Goal: Information Seeking & Learning: Check status

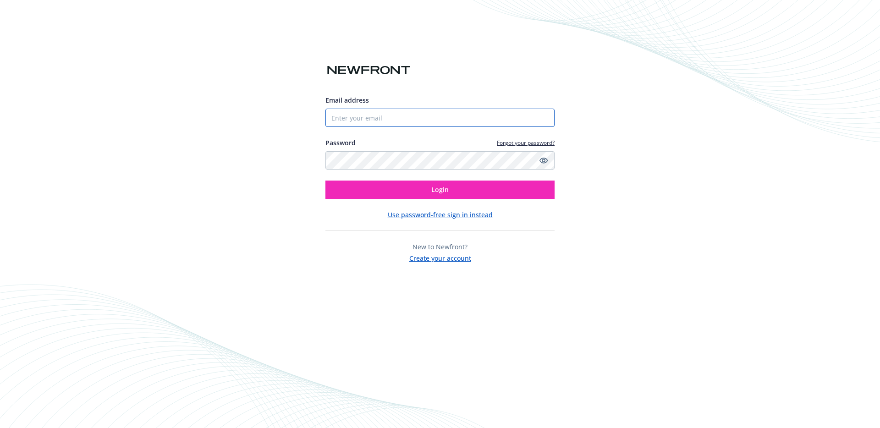
click at [403, 121] on input "Email address" at bounding box center [439, 118] width 229 height 18
type input "[PERSON_NAME][EMAIL_ADDRESS][DOMAIN_NAME]"
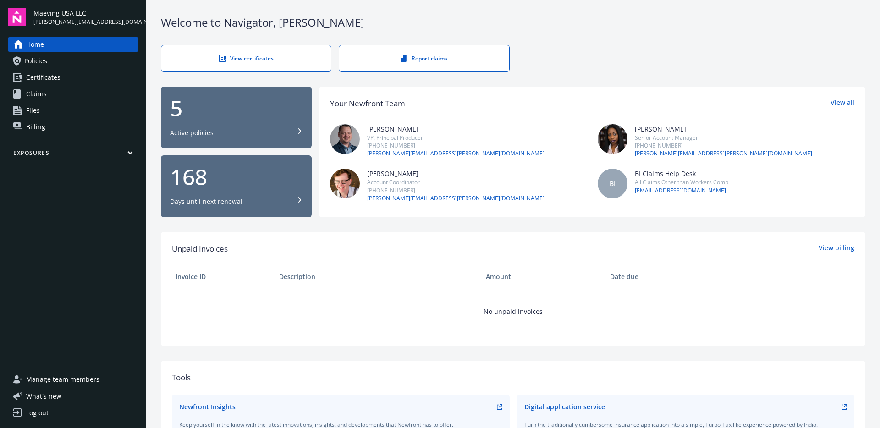
click at [97, 62] on link "Policies" at bounding box center [73, 61] width 131 height 15
